Goal: Navigation & Orientation: Find specific page/section

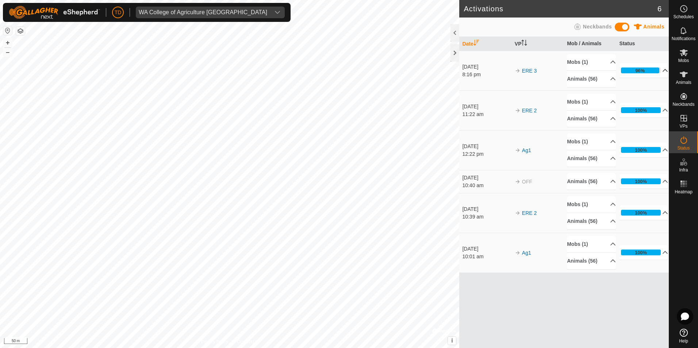
click at [662, 71] on p-accordion-header "96%" at bounding box center [643, 70] width 49 height 15
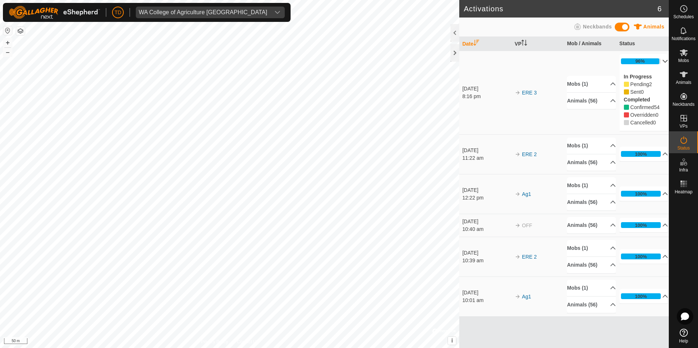
click at [660, 72] on div "In Progress Pending 2 Sent 0 Completed Confirmed 54 Overridden 0 Cancelled 0" at bounding box center [643, 100] width 49 height 62
click at [686, 53] on icon at bounding box center [683, 52] width 9 height 9
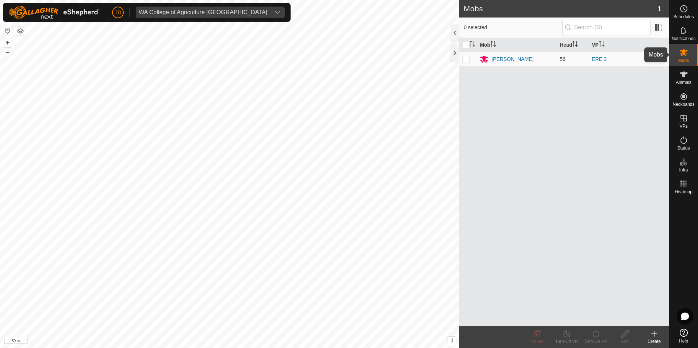
click at [681, 55] on icon at bounding box center [683, 52] width 9 height 9
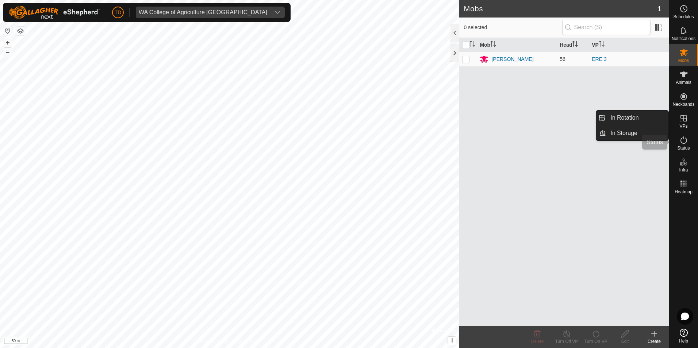
click at [684, 138] on icon at bounding box center [683, 140] width 9 height 9
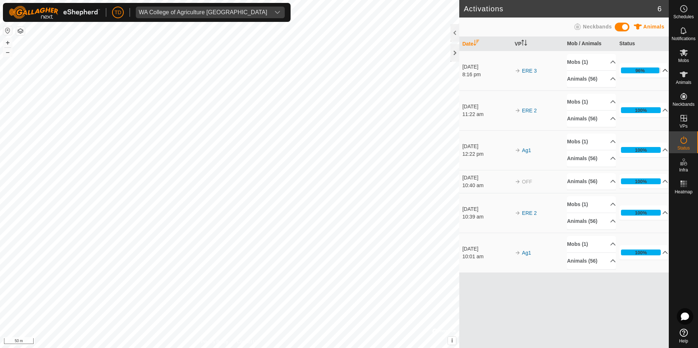
click at [661, 68] on p-accordion-header "96%" at bounding box center [643, 70] width 49 height 15
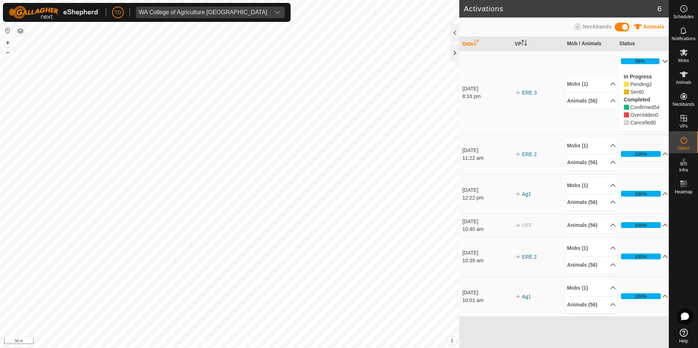
click at [660, 61] on p-accordion-header "96%" at bounding box center [643, 61] width 49 height 15
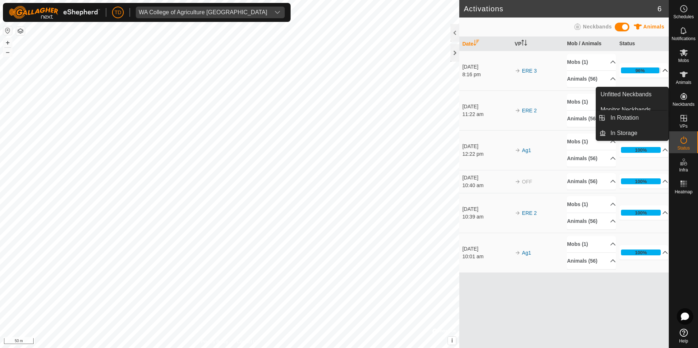
click at [685, 120] on icon at bounding box center [683, 118] width 9 height 9
click at [633, 116] on link "In Rotation" at bounding box center [637, 118] width 62 height 15
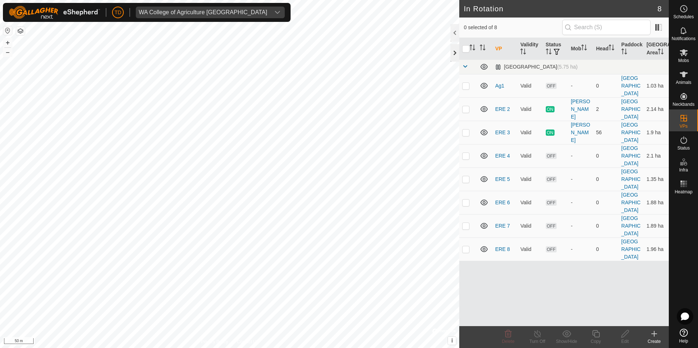
click at [456, 52] on div at bounding box center [454, 53] width 9 height 18
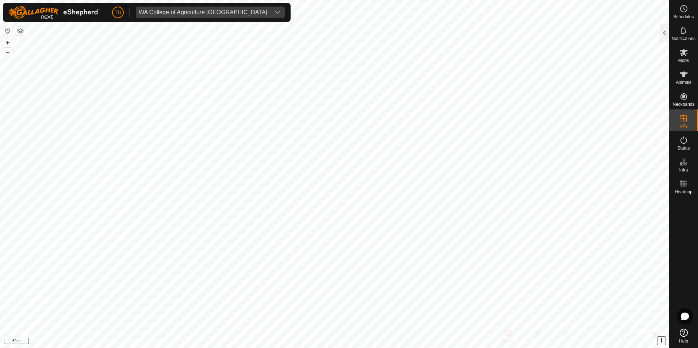
click at [662, 340] on button "i" at bounding box center [661, 341] width 8 height 8
click at [661, 340] on span "›" at bounding box center [661, 341] width 2 height 6
click at [660, 340] on button "i" at bounding box center [661, 341] width 8 height 8
click at [506, 348] on html "TD WA College of Agriculture Denmark Schedules Notifications Mobs Animals Neckb…" at bounding box center [349, 174] width 698 height 348
